Goal: Task Accomplishment & Management: Complete application form

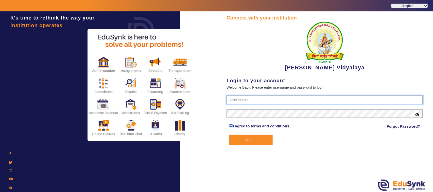
type input "1236547891"
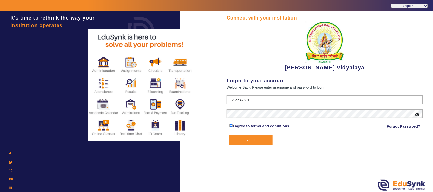
click at [255, 141] on button "Sign In" at bounding box center [250, 140] width 43 height 10
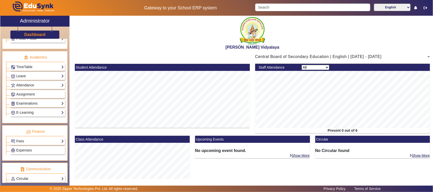
scroll to position [222, 0]
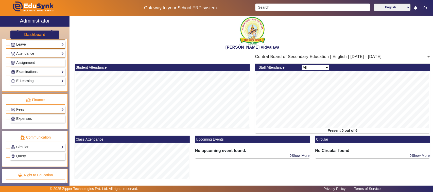
click at [20, 113] on link "Fees" at bounding box center [37, 110] width 53 height 6
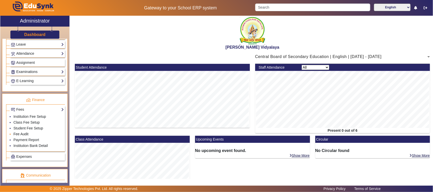
click at [24, 136] on link "Fee Audit" at bounding box center [20, 134] width 15 height 4
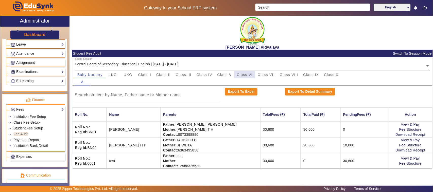
click at [248, 73] on span "Class VI" at bounding box center [245, 75] width 16 height 4
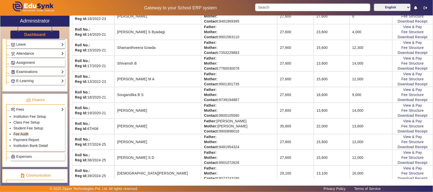
scroll to position [507, 0]
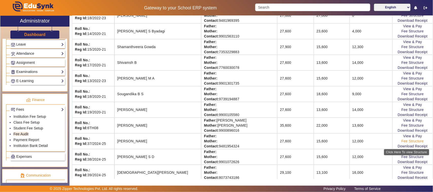
click at [414, 143] on link "Fee Structure" at bounding box center [412, 141] width 22 height 4
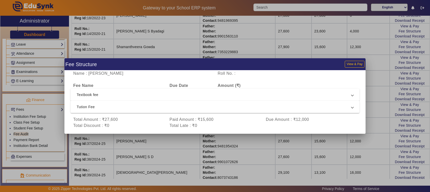
click at [382, 141] on div at bounding box center [215, 96] width 430 height 192
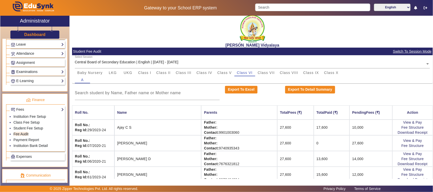
scroll to position [0, 0]
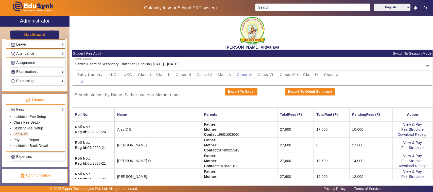
click at [164, 65] on input "text" at bounding box center [252, 65] width 355 height 5
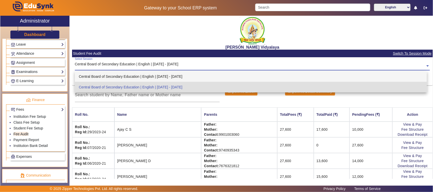
click at [180, 79] on div "Central Board of Secondary Education | English | [DATE] - [DATE]" at bounding box center [251, 76] width 352 height 11
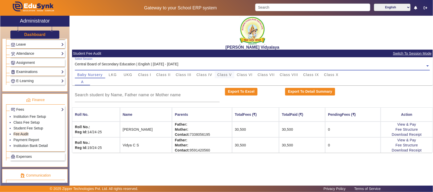
click at [221, 74] on span "Class V" at bounding box center [224, 75] width 14 height 4
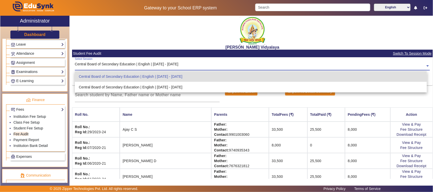
click at [172, 64] on input "text" at bounding box center [252, 65] width 355 height 5
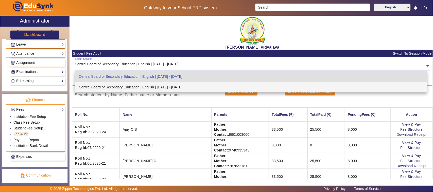
click at [174, 87] on div "Central Board of Secondary Education | English | [DATE] - [DATE]" at bounding box center [251, 87] width 352 height 11
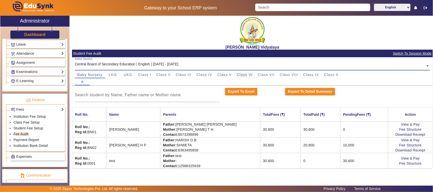
click at [240, 76] on span "Class VI" at bounding box center [245, 75] width 16 height 4
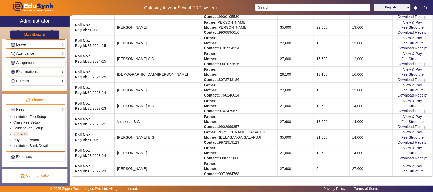
scroll to position [610, 0]
drag, startPoint x: 159, startPoint y: 11, endPoint x: 160, endPoint y: 5, distance: 5.9
click at [159, 8] on div "Gateway to your School ERP system English हिंदी (Hindi) ಕನ್ನಡ (Kannada) தமிழ் (…" at bounding box center [216, 8] width 432 height 16
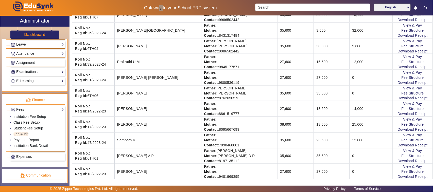
scroll to position [356, 0]
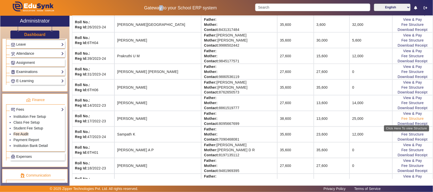
click at [403, 121] on link "Fee Structure" at bounding box center [412, 119] width 22 height 4
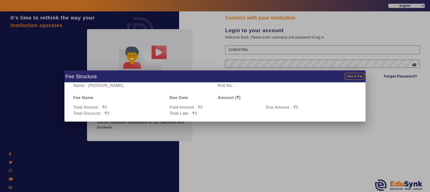
click at [147, 141] on div at bounding box center [215, 96] width 430 height 192
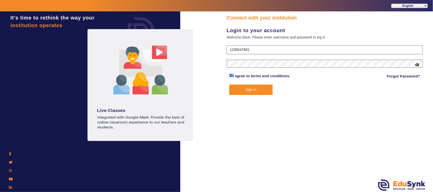
click at [241, 90] on button "Sign In" at bounding box center [250, 90] width 43 height 10
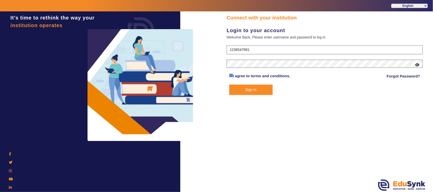
click at [249, 88] on button "Sign In" at bounding box center [250, 90] width 43 height 10
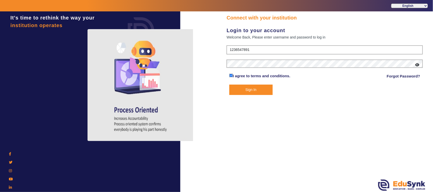
click at [248, 89] on button "Sign In" at bounding box center [250, 90] width 43 height 10
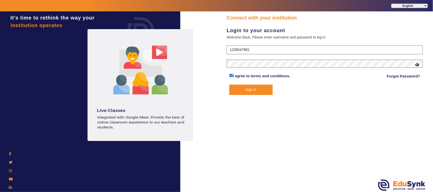
click at [251, 90] on button "Sign In" at bounding box center [250, 90] width 43 height 10
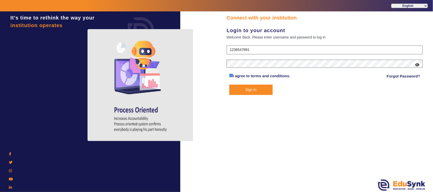
click at [250, 88] on button "Sign In" at bounding box center [250, 90] width 43 height 10
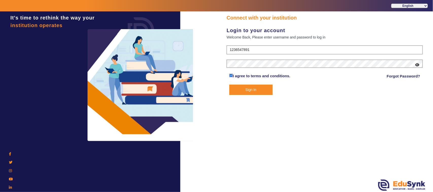
click at [256, 89] on button "Sign In" at bounding box center [250, 90] width 43 height 10
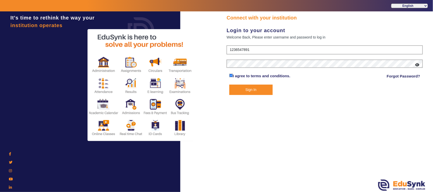
click at [256, 89] on button "Sign In" at bounding box center [250, 90] width 43 height 10
click at [249, 89] on button "Sign In" at bounding box center [250, 90] width 43 height 10
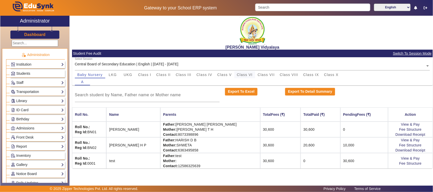
click at [245, 76] on span "Class VI" at bounding box center [245, 75] width 16 height 4
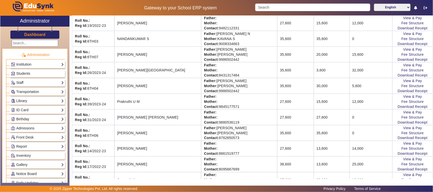
scroll to position [349, 0]
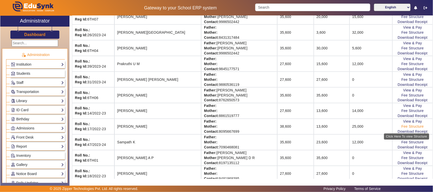
click at [401, 129] on link "Fee Structure" at bounding box center [412, 127] width 22 height 4
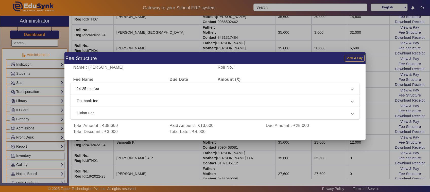
click at [101, 88] on span "24-25 old fee" at bounding box center [214, 89] width 275 height 6
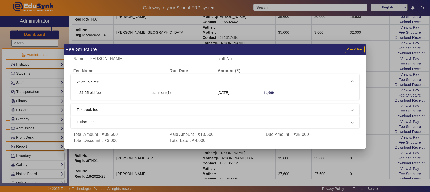
click at [95, 111] on span "Textbook fee" at bounding box center [214, 110] width 275 height 6
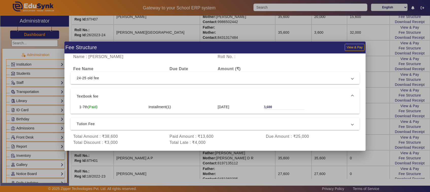
click at [92, 126] on span "Tution Fee" at bounding box center [214, 124] width 275 height 6
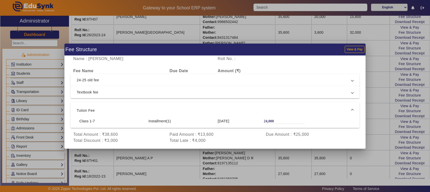
click at [89, 81] on span "24-25 old fee" at bounding box center [214, 80] width 275 height 6
click at [90, 110] on span "Textbook fee" at bounding box center [214, 110] width 275 height 6
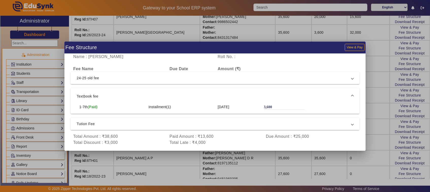
click at [88, 123] on span "Tution Fee" at bounding box center [214, 124] width 275 height 6
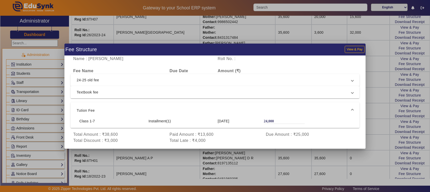
click at [261, 160] on div at bounding box center [215, 96] width 430 height 192
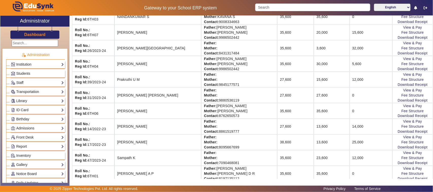
scroll to position [206, 0]
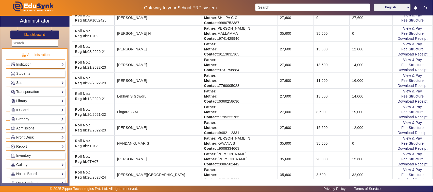
click at [21, 82] on link "Staff" at bounding box center [37, 83] width 53 height 6
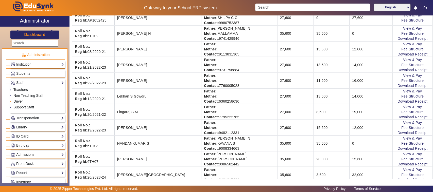
click at [20, 102] on link "Driver" at bounding box center [17, 101] width 9 height 4
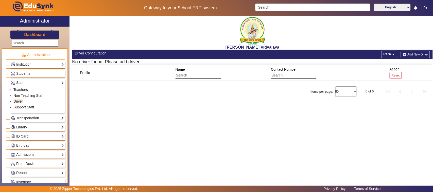
click at [416, 53] on button "Add New Driver" at bounding box center [415, 55] width 29 height 8
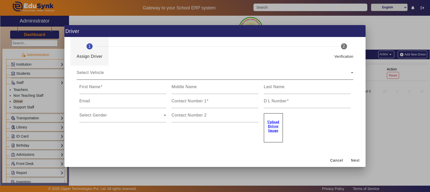
click at [114, 75] on div "Select Vehicle" at bounding box center [214, 75] width 274 height 6
click at [95, 74] on span "Select Vehicle" at bounding box center [90, 75] width 27 height 4
click at [353, 73] on icon at bounding box center [352, 72] width 3 height 1
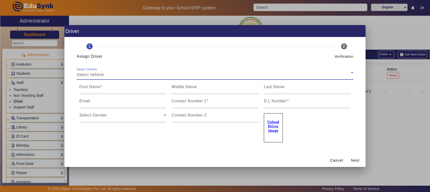
click at [353, 73] on icon at bounding box center [352, 72] width 3 height 1
click at [88, 91] on input "First Name" at bounding box center [122, 89] width 87 height 6
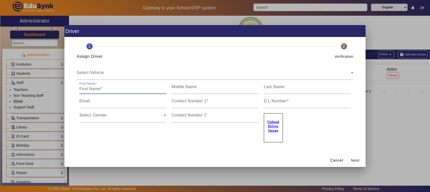
type input "k"
type input "[PERSON_NAME]"
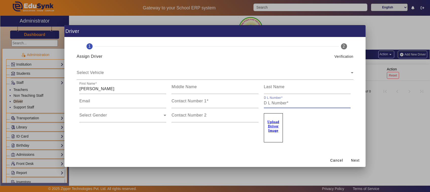
click at [274, 103] on input "D L Number" at bounding box center [307, 103] width 87 height 6
click at [158, 116] on div "Select Gender" at bounding box center [121, 117] width 84 height 6
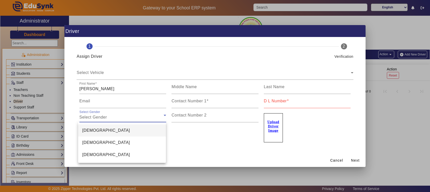
click at [88, 131] on span "[DEMOGRAPHIC_DATA]" at bounding box center [106, 131] width 48 height 6
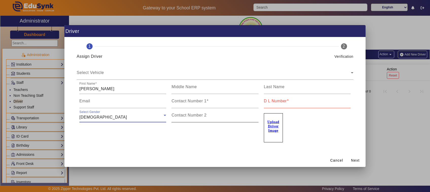
click at [175, 118] on input "Contact Number 2" at bounding box center [214, 117] width 87 height 6
click at [180, 102] on mat-label "Contact Number 1" at bounding box center [188, 101] width 35 height 4
click at [180, 102] on input "Contact Number 1" at bounding box center [214, 103] width 87 height 6
click at [129, 90] on input "[PERSON_NAME]" at bounding box center [122, 89] width 87 height 6
click at [286, 104] on input "D L Number" at bounding box center [307, 103] width 87 height 6
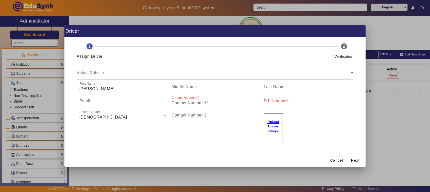
click at [211, 104] on input "Contact Number 1" at bounding box center [214, 103] width 87 height 6
type input "9071605143"
click at [274, 103] on mat-label "D L Number" at bounding box center [275, 101] width 23 height 4
click at [274, 103] on input "D L Number" at bounding box center [307, 103] width 87 height 6
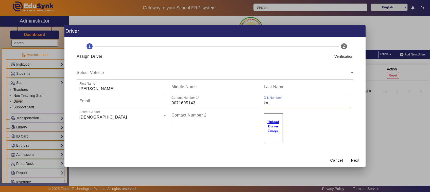
type input "k"
type input "KA0320160014546"
click at [354, 160] on span "Next" at bounding box center [355, 160] width 9 height 5
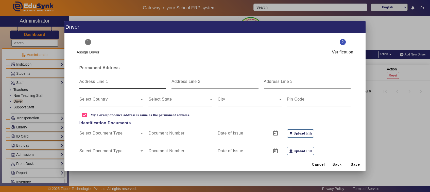
click at [109, 86] on input "Address Line 1" at bounding box center [122, 84] width 87 height 6
type input "h"
type input "[PERSON_NAME]"
click at [134, 101] on span at bounding box center [109, 101] width 61 height 6
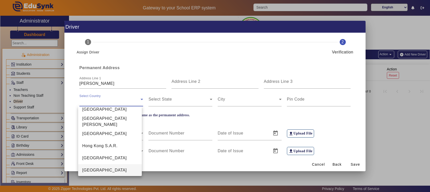
scroll to position [1161, 0]
click at [98, 172] on mat-option "[GEOGRAPHIC_DATA]" at bounding box center [110, 170] width 64 height 12
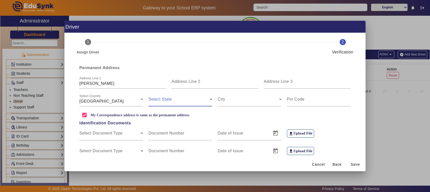
click at [197, 98] on span at bounding box center [178, 101] width 61 height 6
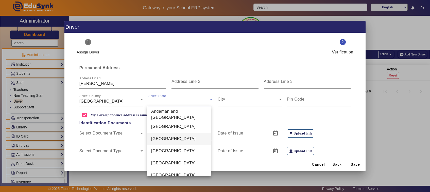
scroll to position [127, 0]
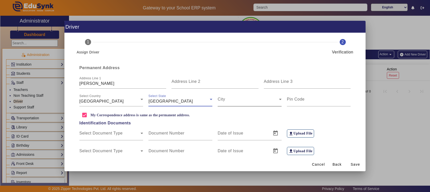
click at [234, 102] on span at bounding box center [248, 101] width 61 height 6
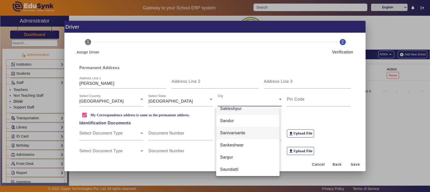
scroll to position [2395, 0]
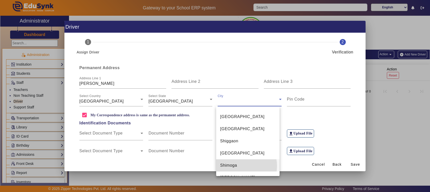
click at [240, 165] on mat-option "Shimoga" at bounding box center [248, 165] width 64 height 12
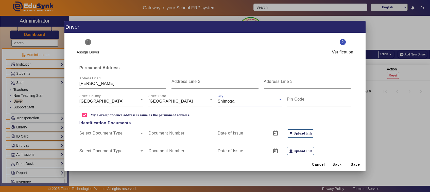
click at [301, 99] on mat-label "Pin Code" at bounding box center [296, 99] width 18 height 4
click at [301, 99] on input "Pin Code" at bounding box center [319, 101] width 64 height 6
type input "577413"
click at [355, 165] on span "Save" at bounding box center [354, 164] width 9 height 5
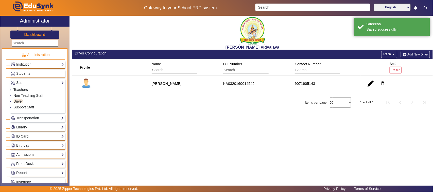
click at [411, 55] on button "Add New Driver" at bounding box center [415, 55] width 29 height 8
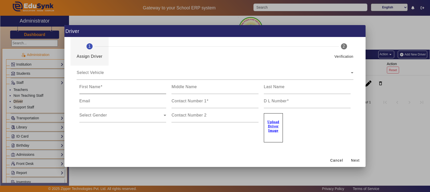
click at [122, 90] on input "First Name" at bounding box center [122, 89] width 87 height 6
click at [116, 89] on input "First Name" at bounding box center [122, 89] width 87 height 6
click at [115, 89] on input "First Name" at bounding box center [122, 89] width 87 height 6
type input "[PERSON_NAME]"
click at [197, 102] on mat-label "Contact Number 1" at bounding box center [188, 101] width 35 height 4
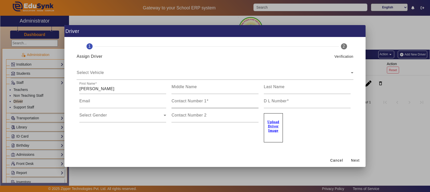
click at [197, 102] on input "Contact Number 1" at bounding box center [214, 103] width 87 height 6
type input "9880903809"
click at [350, 104] on div at bounding box center [350, 104] width 0 height 0
click at [287, 105] on input "D L Number" at bounding box center [307, 103] width 87 height 6
type input "k"
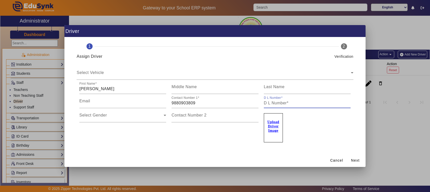
type input "L"
type input "KA2020130017940"
click at [157, 112] on div "Select Gender Select Gender" at bounding box center [122, 115] width 87 height 14
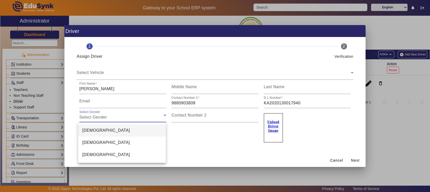
click at [94, 131] on mat-option "[DEMOGRAPHIC_DATA]" at bounding box center [121, 130] width 87 height 12
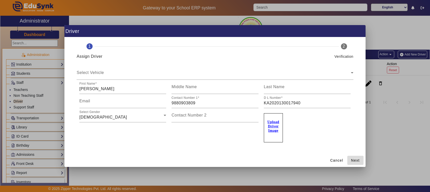
click at [354, 161] on span "Next" at bounding box center [355, 160] width 9 height 5
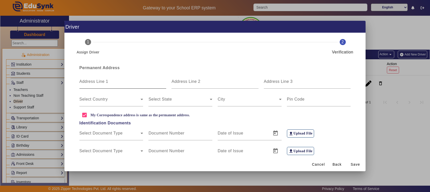
click at [128, 84] on input "Address Line 1" at bounding box center [122, 84] width 87 height 6
type input "A"
type input "Kodihalli"
click at [134, 101] on span at bounding box center [109, 101] width 61 height 6
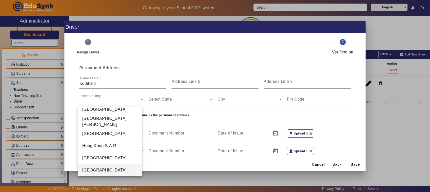
scroll to position [1161, 0]
click at [109, 170] on mat-option "[GEOGRAPHIC_DATA]" at bounding box center [110, 170] width 64 height 12
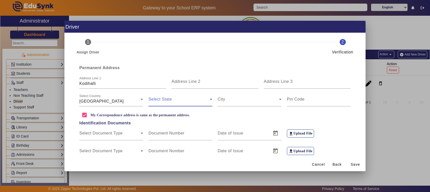
click at [167, 100] on span at bounding box center [178, 101] width 61 height 6
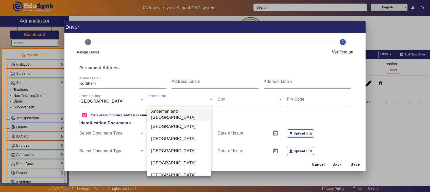
scroll to position [127, 0]
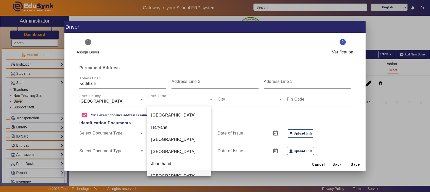
click at [168, 173] on span "[GEOGRAPHIC_DATA]" at bounding box center [173, 176] width 44 height 6
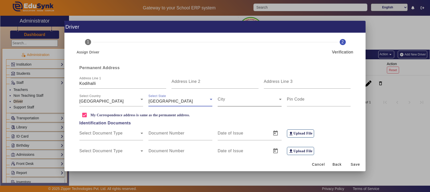
click at [230, 104] on div "City" at bounding box center [250, 99] width 64 height 14
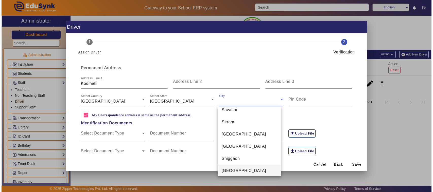
scroll to position [2390, 0]
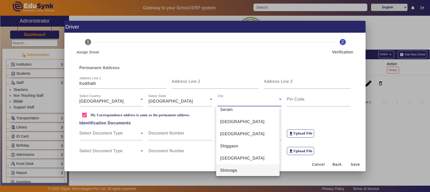
click at [229, 168] on span "Shimoga" at bounding box center [228, 171] width 17 height 6
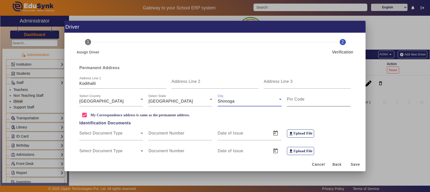
click at [292, 104] on input "Pin Code" at bounding box center [319, 101] width 64 height 6
type input "577413"
click at [356, 165] on span "Save" at bounding box center [354, 164] width 9 height 5
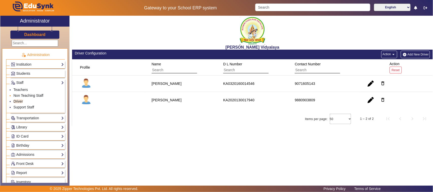
click at [22, 94] on link "Non Teaching Staff" at bounding box center [28, 96] width 30 height 4
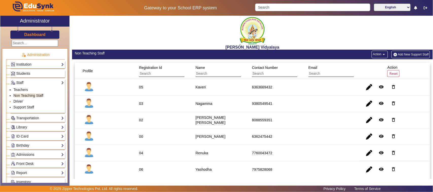
click at [20, 102] on link "Driver" at bounding box center [17, 101] width 9 height 4
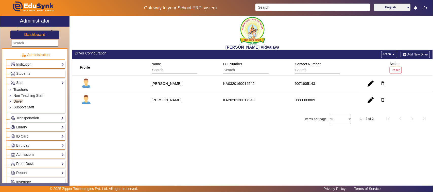
drag, startPoint x: 152, startPoint y: 84, endPoint x: 161, endPoint y: 84, distance: 9.1
click at [161, 84] on div "[PERSON_NAME]" at bounding box center [167, 83] width 30 height 5
click at [29, 89] on li "Teachers" at bounding box center [38, 90] width 50 height 6
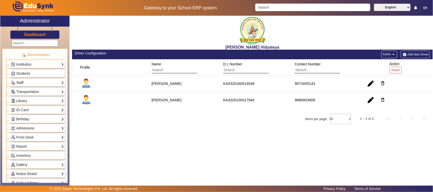
click at [31, 85] on link "Staff" at bounding box center [37, 83] width 53 height 6
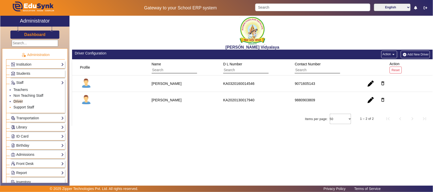
click at [26, 107] on link "Support Staff" at bounding box center [23, 107] width 21 height 4
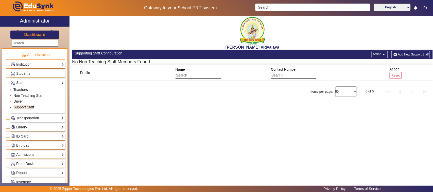
click at [21, 101] on link "Driver" at bounding box center [17, 101] width 9 height 4
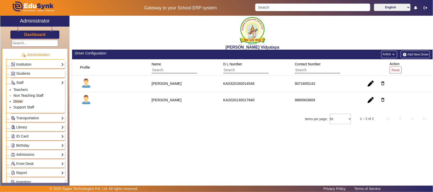
click at [22, 96] on link "Non Teaching Staff" at bounding box center [28, 96] width 30 height 4
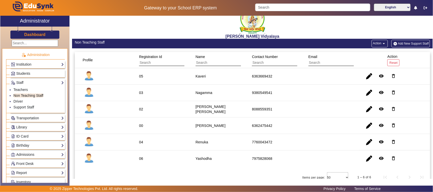
scroll to position [17, 0]
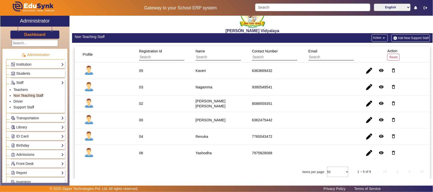
click at [37, 71] on link "Students" at bounding box center [37, 74] width 53 height 6
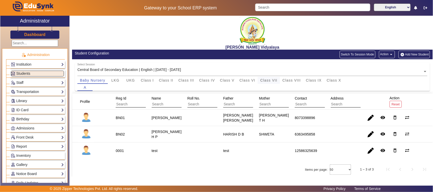
click at [271, 79] on span "Class VII" at bounding box center [268, 81] width 17 height 4
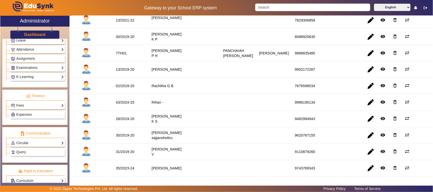
scroll to position [240, 0]
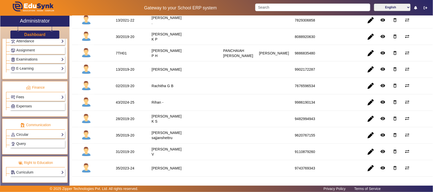
click at [41, 97] on link "Fees" at bounding box center [37, 97] width 53 height 6
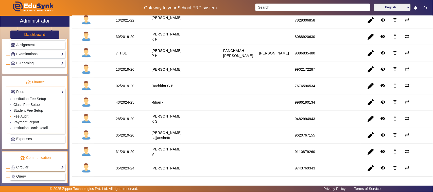
click at [22, 118] on link "Fee Audit" at bounding box center [20, 116] width 15 height 4
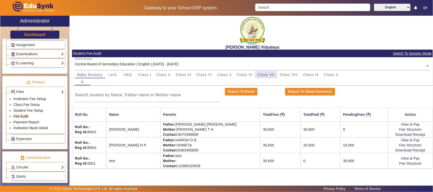
click at [269, 75] on span "Class VII" at bounding box center [266, 75] width 17 height 4
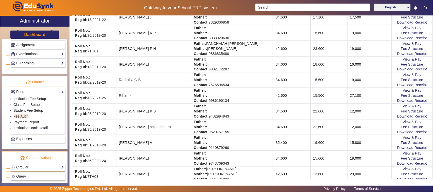
scroll to position [380, 0]
drag, startPoint x: 118, startPoint y: 144, endPoint x: 155, endPoint y: 149, distance: 37.8
click at [154, 149] on td "[PERSON_NAME] V" at bounding box center [153, 142] width 75 height 16
drag, startPoint x: 193, startPoint y: 140, endPoint x: 230, endPoint y: 149, distance: 37.6
click at [230, 149] on td "Father: Mother: Contact: [PHONE_NUMBER]" at bounding box center [232, 142] width 82 height 16
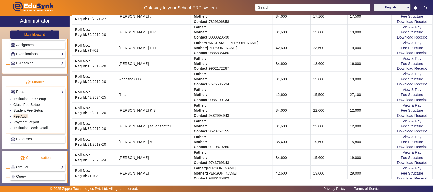
click at [230, 149] on td "Father: Mother: Contact: [PHONE_NUMBER]" at bounding box center [232, 142] width 82 height 16
drag, startPoint x: 237, startPoint y: 150, endPoint x: 193, endPoint y: 140, distance: 45.6
click at [193, 140] on td "Father: Mother: Contact: [PHONE_NUMBER]" at bounding box center [232, 142] width 82 height 16
click at [194, 139] on strong "Father:" at bounding box center [200, 137] width 12 height 4
drag, startPoint x: 193, startPoint y: 140, endPoint x: 356, endPoint y: 149, distance: 164.0
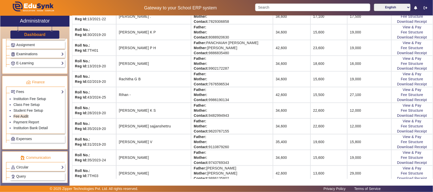
click at [356, 149] on tr "Roll No.: Reg Id: 31/2019-20 [PERSON_NAME] V Father: Mother: Contact: 911087926…" at bounding box center [252, 142] width 360 height 16
click at [357, 149] on td "15,800" at bounding box center [369, 142] width 44 height 16
drag, startPoint x: 329, startPoint y: 147, endPoint x: 313, endPoint y: 145, distance: 15.6
click at [313, 145] on td "19,600" at bounding box center [328, 142] width 37 height 16
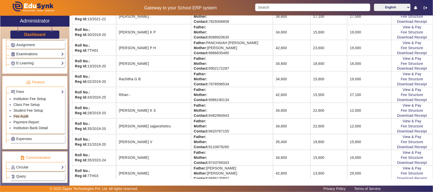
drag, startPoint x: 315, startPoint y: 146, endPoint x: 344, endPoint y: 146, distance: 29.7
click at [344, 146] on td "19,600" at bounding box center [328, 142] width 37 height 16
click at [363, 145] on td "15,800" at bounding box center [369, 142] width 44 height 16
drag, startPoint x: 363, startPoint y: 145, endPoint x: 307, endPoint y: 142, distance: 55.3
click at [307, 142] on tr "Roll No.: Reg Id: 31/2019-20 [PERSON_NAME] V Father: Mother: Contact: 911087926…" at bounding box center [252, 142] width 360 height 16
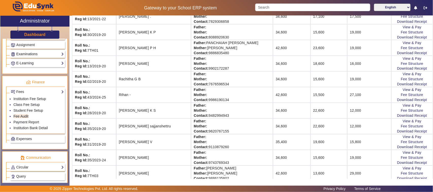
click at [307, 141] on td "35,400" at bounding box center [292, 142] width 38 height 16
drag, startPoint x: 323, startPoint y: 142, endPoint x: 363, endPoint y: 145, distance: 39.9
click at [363, 145] on tr "Roll No.: Reg Id: 31/2019-20 [PERSON_NAME] V Father: Mother: Contact: 911087926…" at bounding box center [252, 142] width 360 height 16
click at [363, 145] on td "15,800" at bounding box center [369, 142] width 44 height 16
drag, startPoint x: 290, startPoint y: 145, endPoint x: 276, endPoint y: 145, distance: 13.4
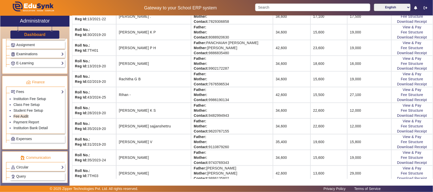
click at [276, 145] on td "35,400" at bounding box center [292, 142] width 38 height 16
click at [278, 146] on td "35,400" at bounding box center [292, 142] width 38 height 16
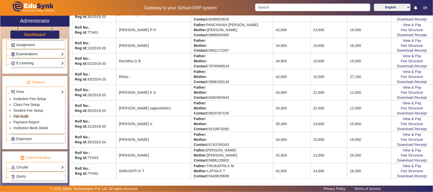
scroll to position [396, 0]
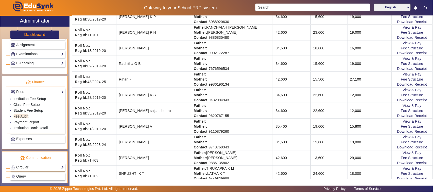
drag, startPoint x: 349, startPoint y: 144, endPoint x: 73, endPoint y: 126, distance: 276.2
click at [73, 126] on td "Roll No.: Reg Id: 31/2019-20" at bounding box center [94, 127] width 44 height 16
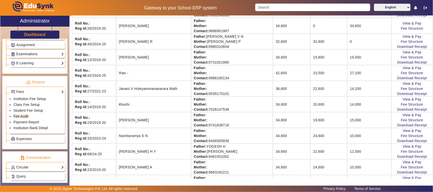
scroll to position [24, 0]
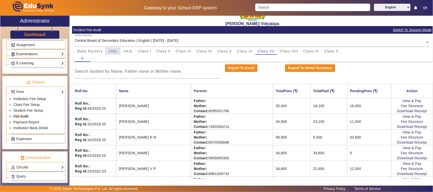
click at [115, 50] on span "LKG" at bounding box center [113, 51] width 8 height 4
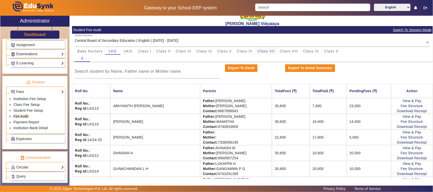
click at [270, 51] on span "Class VII" at bounding box center [266, 51] width 17 height 4
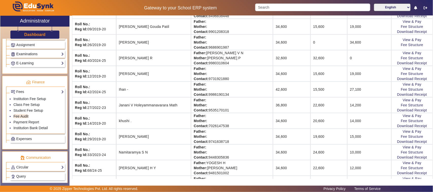
scroll to position [214, 0]
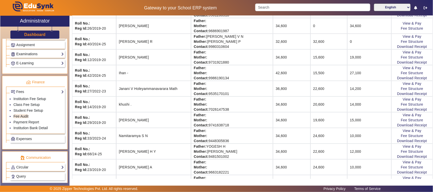
drag, startPoint x: 118, startPoint y: 90, endPoint x: 182, endPoint y: 88, distance: 63.9
click at [182, 88] on td "Janani V Holeyammanavarara Math" at bounding box center [153, 89] width 75 height 16
drag, startPoint x: 350, startPoint y: 90, endPoint x: 366, endPoint y: 89, distance: 16.5
click at [366, 89] on td "14,200" at bounding box center [369, 89] width 44 height 16
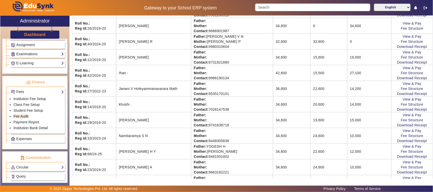
drag, startPoint x: 360, startPoint y: 90, endPoint x: 349, endPoint y: 91, distance: 11.2
click at [349, 91] on td "14,200" at bounding box center [369, 89] width 44 height 16
click at [216, 83] on td "Father: Mother: Contact: [PHONE_NUMBER]" at bounding box center [232, 89] width 82 height 16
click at [238, 88] on td "Father: Mother: Contact: [PHONE_NUMBER]" at bounding box center [232, 89] width 82 height 16
click at [228, 94] on td "Father: Mother: Contact: [PHONE_NUMBER]" at bounding box center [232, 89] width 82 height 16
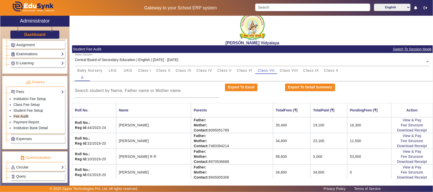
scroll to position [0, 0]
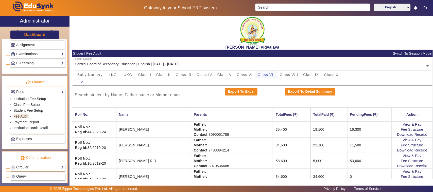
click at [265, 74] on span "Class VII" at bounding box center [266, 75] width 17 height 4
click at [271, 8] on input "Search" at bounding box center [312, 8] width 115 height 8
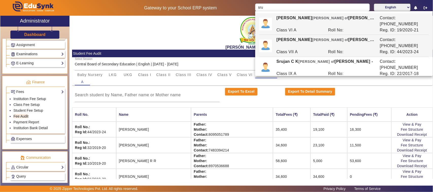
click at [292, 37] on div "[PERSON_NAME] [PERSON_NAME] of [PERSON_NAME] -" at bounding box center [325, 43] width 103 height 12
type input "[PERSON_NAME]"
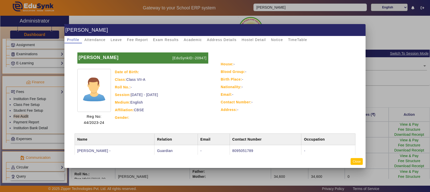
click at [355, 163] on button "Close" at bounding box center [356, 161] width 12 height 7
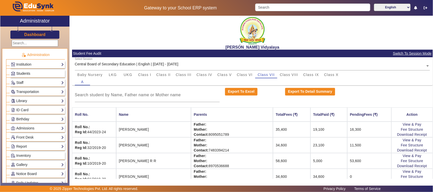
click at [28, 75] on span "Students" at bounding box center [23, 73] width 14 height 4
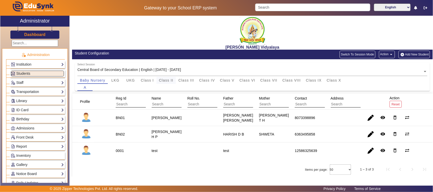
click at [168, 79] on span "Class II" at bounding box center [166, 81] width 14 height 4
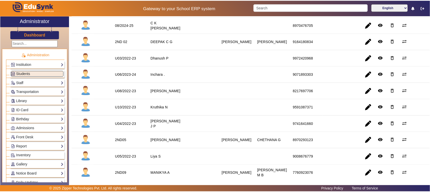
scroll to position [190, 0]
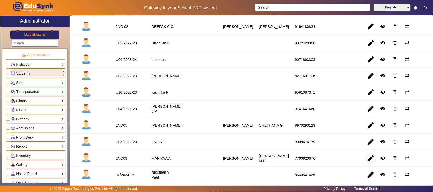
click at [367, 162] on span "button" at bounding box center [371, 158] width 12 height 12
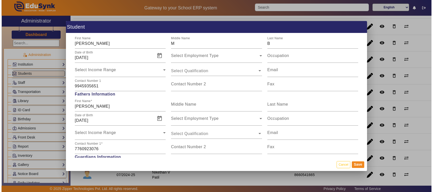
scroll to position [380, 0]
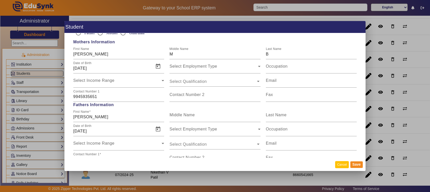
click at [340, 162] on button "Cancel" at bounding box center [342, 164] width 14 height 7
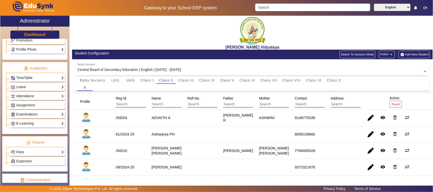
scroll to position [190, 0]
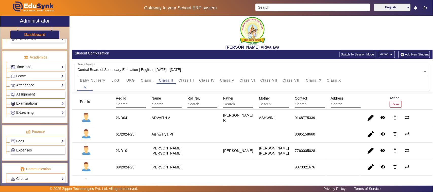
click at [20, 144] on link "Fees" at bounding box center [37, 141] width 53 height 6
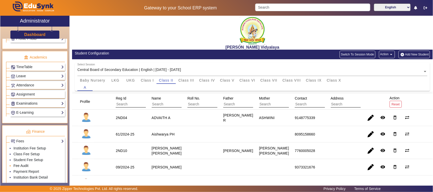
click at [23, 168] on link "Fee Audit" at bounding box center [20, 166] width 15 height 4
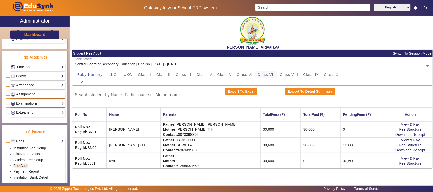
click at [272, 75] on span "Class VII" at bounding box center [266, 75] width 17 height 4
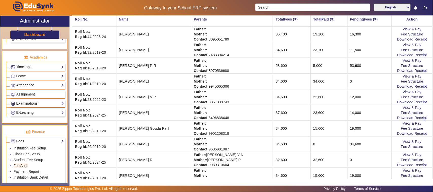
scroll to position [127, 0]
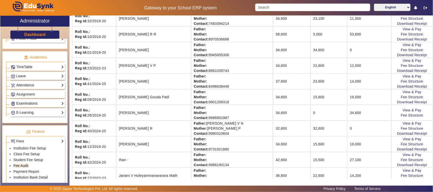
drag, startPoint x: 349, startPoint y: 82, endPoint x: 355, endPoint y: 83, distance: 6.3
click at [355, 83] on td "14,000" at bounding box center [369, 82] width 44 height 16
drag, startPoint x: 278, startPoint y: 96, endPoint x: 273, endPoint y: 100, distance: 5.6
click at [278, 97] on td "34,600" at bounding box center [292, 97] width 38 height 16
